Goal: Navigation & Orientation: Find specific page/section

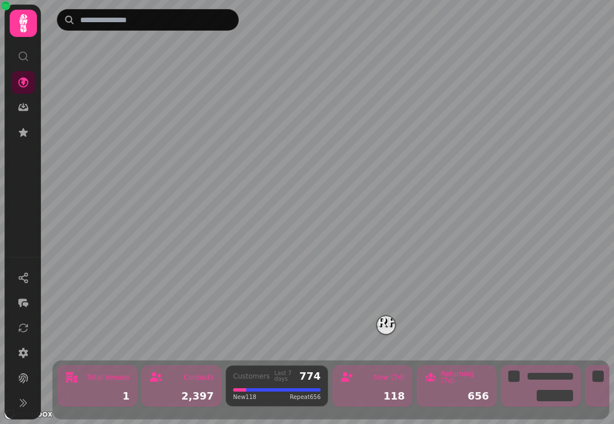
click at [26, 26] on icon at bounding box center [23, 23] width 23 height 23
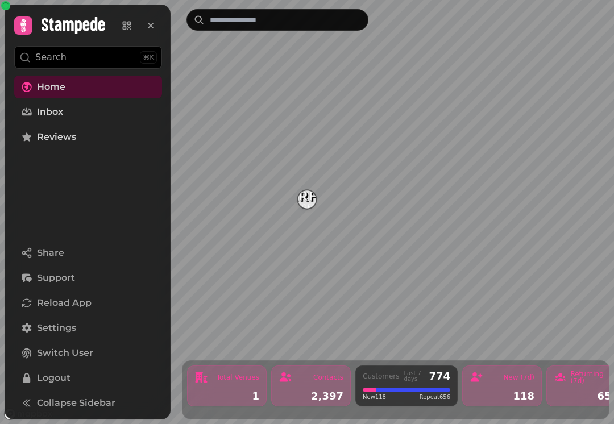
click at [129, 30] on icon at bounding box center [126, 25] width 11 height 11
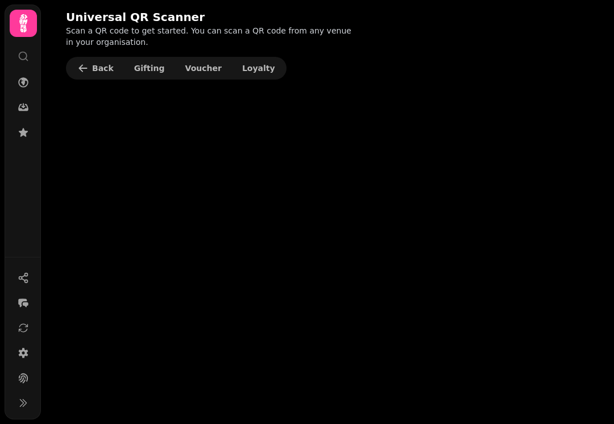
click at [252, 67] on span "Loyalty" at bounding box center [258, 68] width 33 height 8
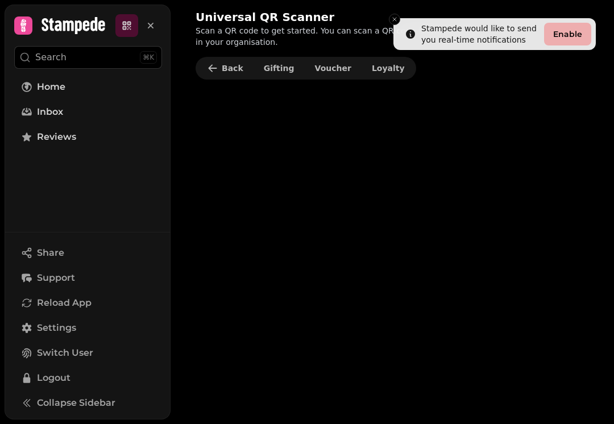
click at [384, 60] on button "Loyalty" at bounding box center [388, 68] width 51 height 18
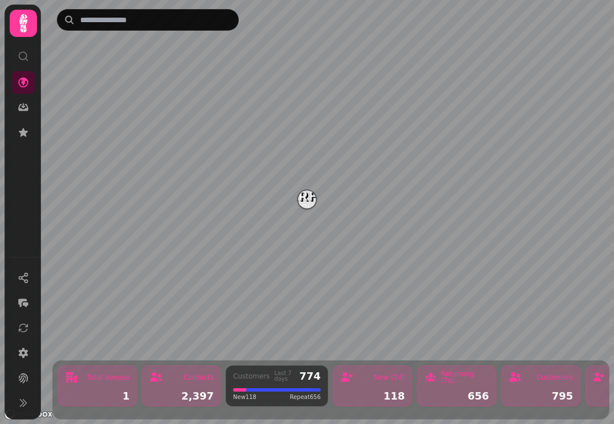
click at [31, 22] on icon at bounding box center [23, 23] width 23 height 23
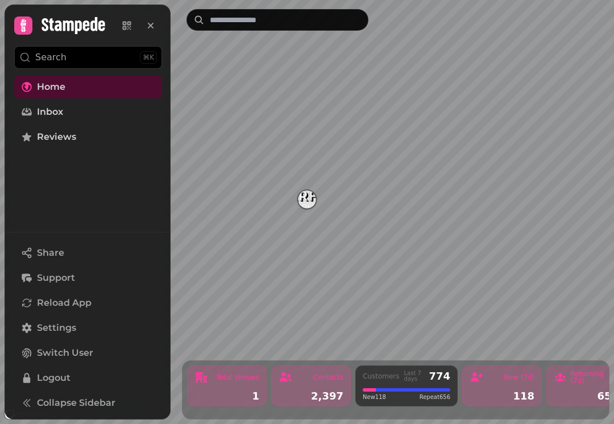
click at [130, 23] on icon at bounding box center [126, 25] width 11 height 11
